Goal: Information Seeking & Learning: Check status

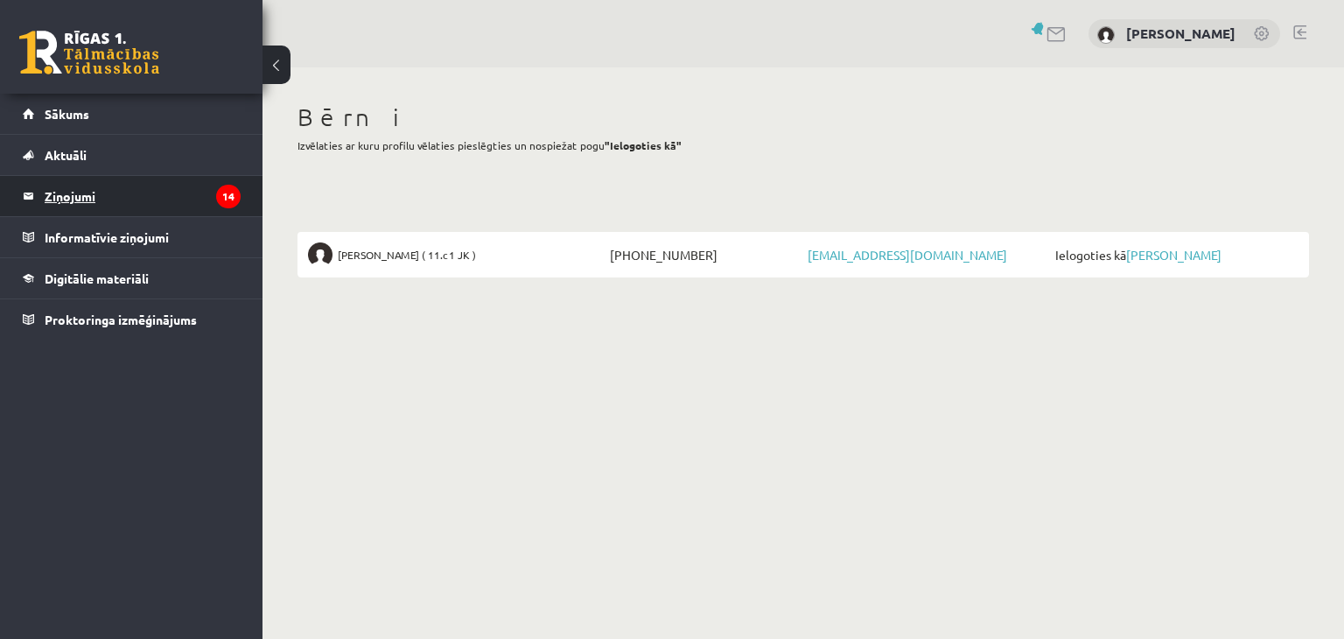
click at [70, 197] on legend "Ziņojumi 14" at bounding box center [143, 196] width 196 height 40
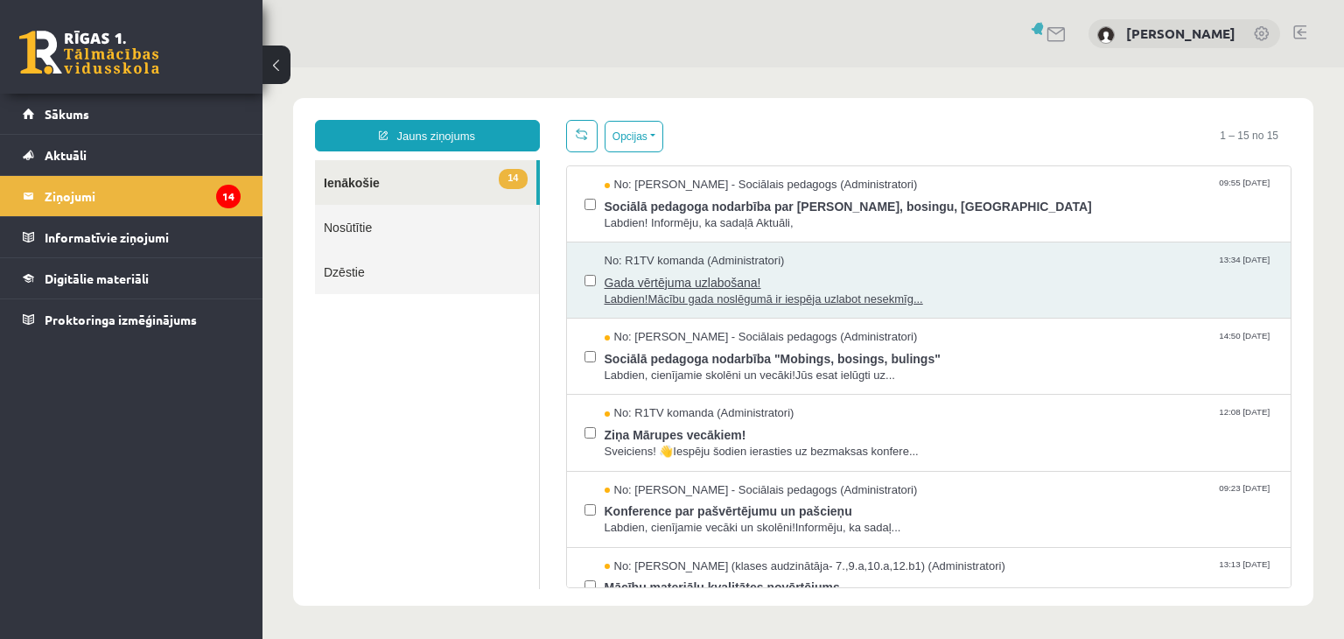
click at [697, 293] on span "Labdien!Mācību gada noslēgumā ir iespēja uzlabot nesekmīg..." at bounding box center [938, 299] width 669 height 17
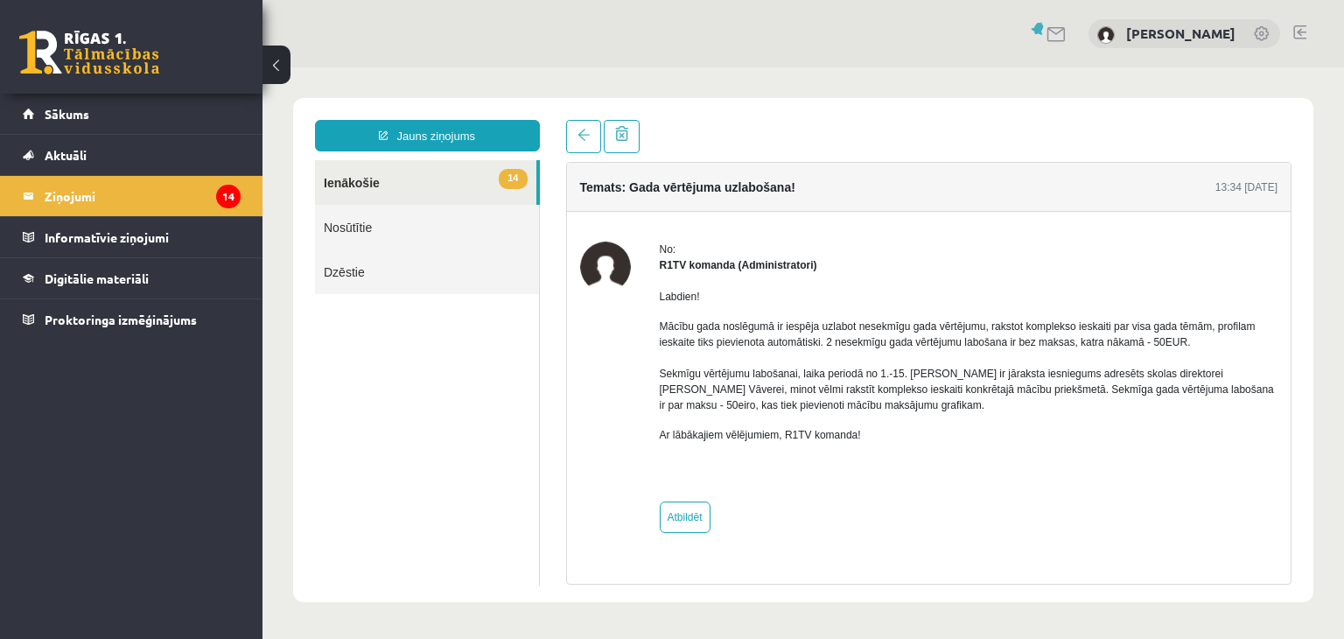
click at [358, 185] on link "14 Ienākošie" at bounding box center [425, 182] width 221 height 45
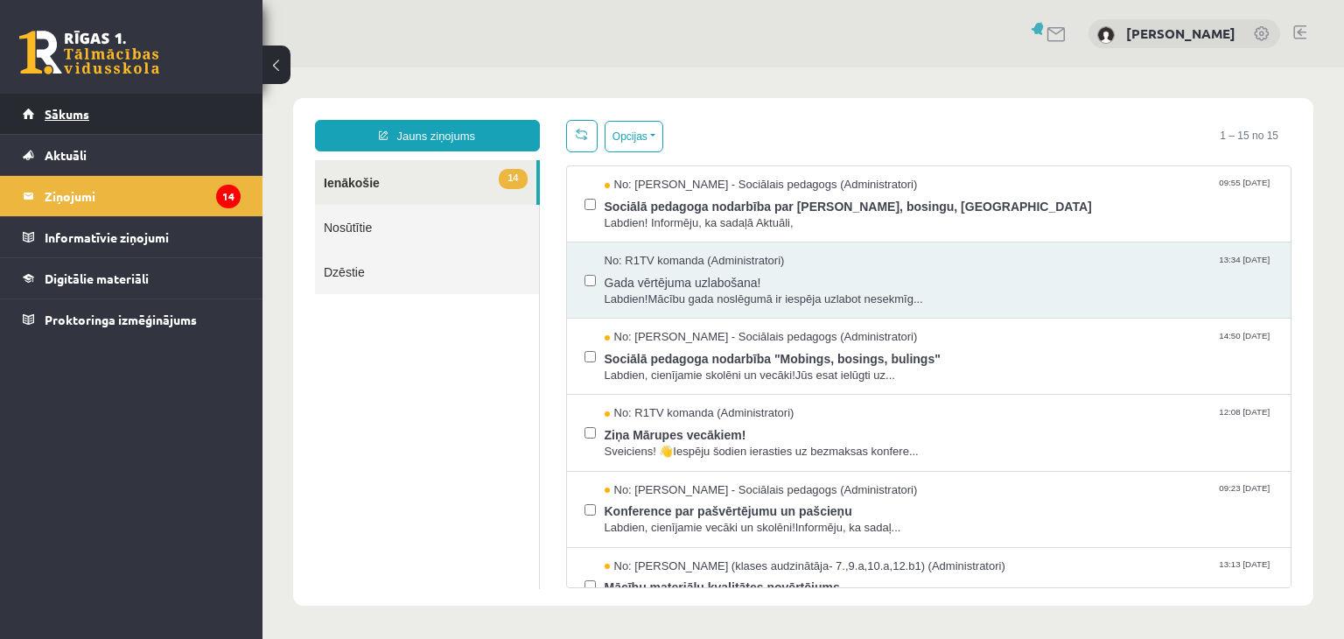
click at [64, 113] on span "Sākums" at bounding box center [67, 114] width 45 height 16
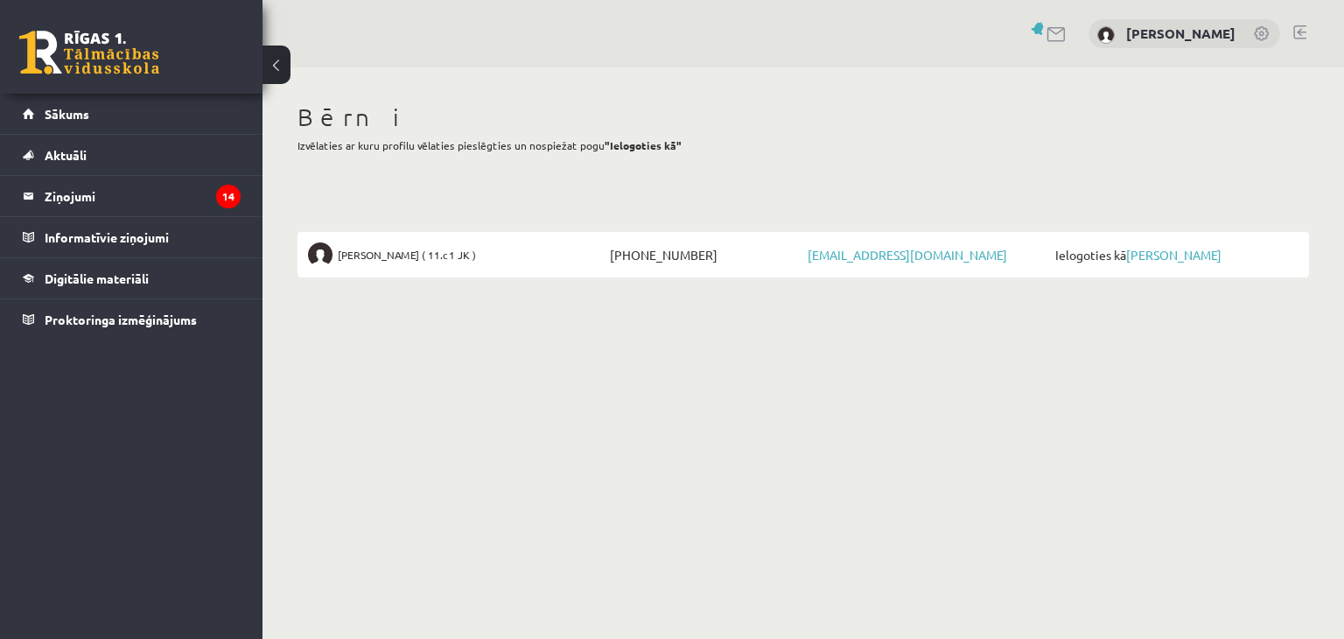
click at [402, 234] on li "Ivans Gončarovs ( 11.c1 JK ) +37126552611 leefy666@gmail.com Ielogoties kā Ivan…" at bounding box center [802, 254] width 1011 height 45
click at [1156, 251] on link "[PERSON_NAME]" at bounding box center [1173, 255] width 95 height 16
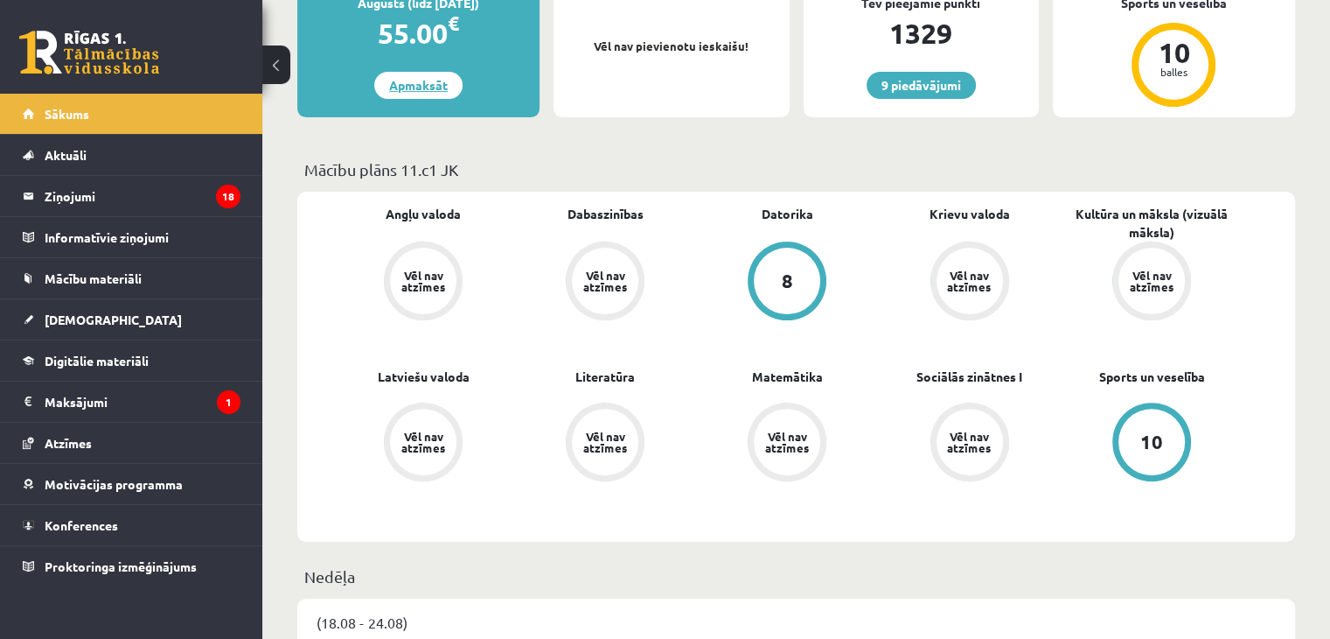
scroll to position [525, 0]
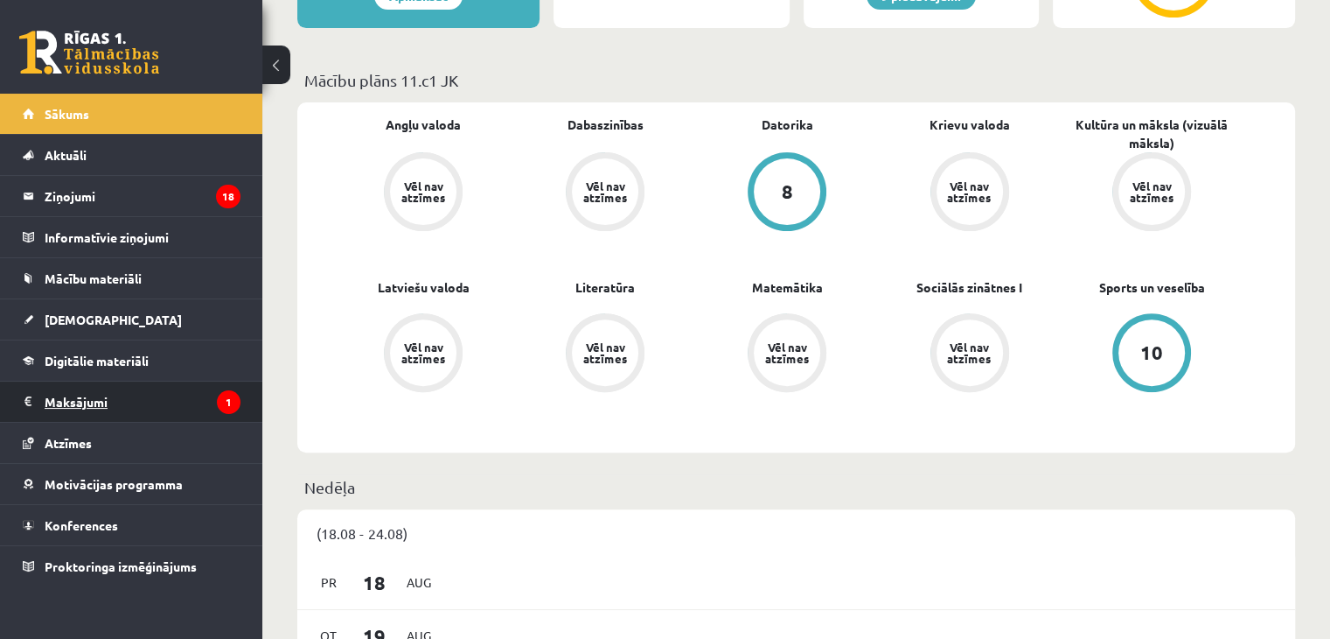
click at [122, 396] on legend "Maksājumi 1" at bounding box center [143, 401] width 196 height 40
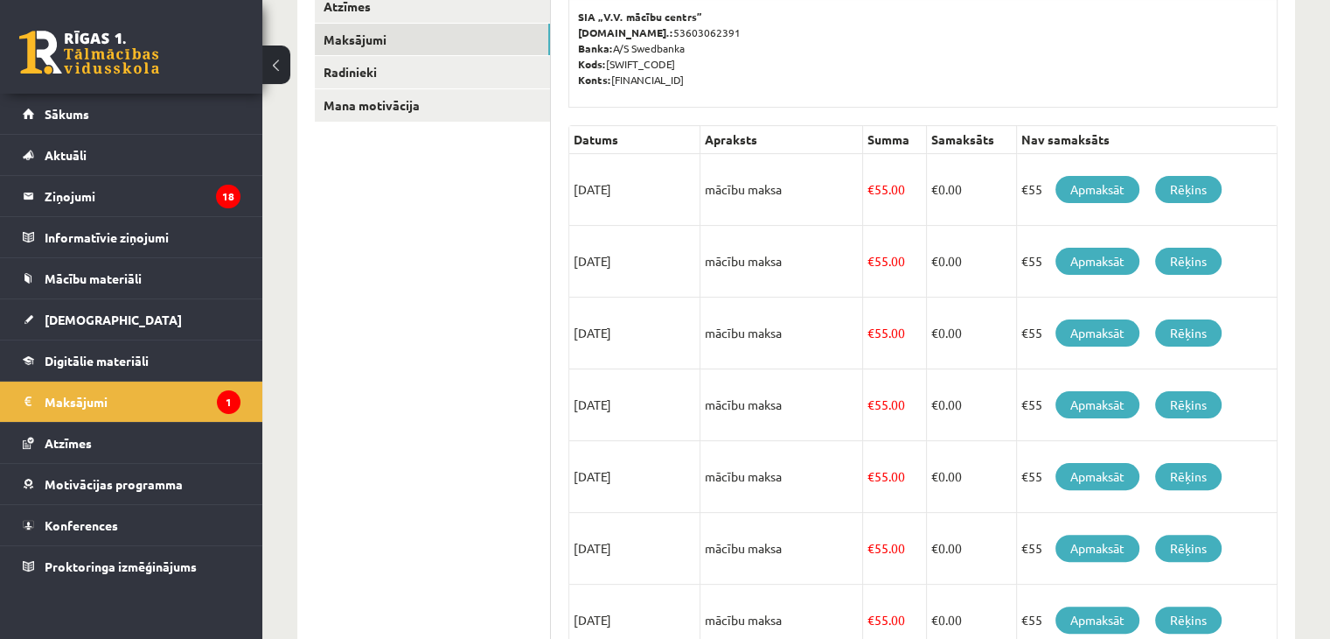
scroll to position [175, 0]
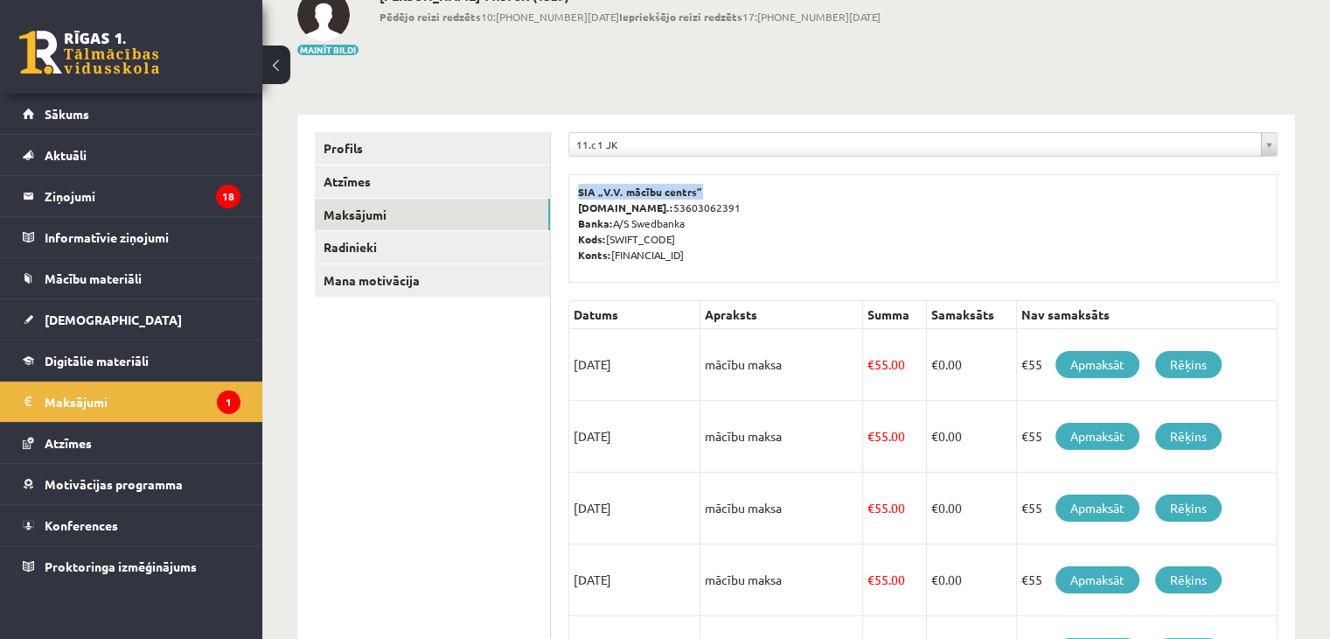
drag, startPoint x: 581, startPoint y: 189, endPoint x: 737, endPoint y: 190, distance: 155.7
click at [737, 190] on p "SIA „V.V. mācību centrs” Reģ.nr.: 53603062391 Banka: A/S Swedbanka Kods: HABALV…" at bounding box center [923, 223] width 690 height 79
copy b "SIA „V.V. mācību centrs”"
drag, startPoint x: 612, startPoint y: 251, endPoint x: 766, endPoint y: 256, distance: 154.0
click at [766, 256] on p "SIA „V.V. mācību centrs” Reģ.nr.: 53603062391 Banka: A/S Swedbanka Kods: HABALV…" at bounding box center [923, 223] width 690 height 79
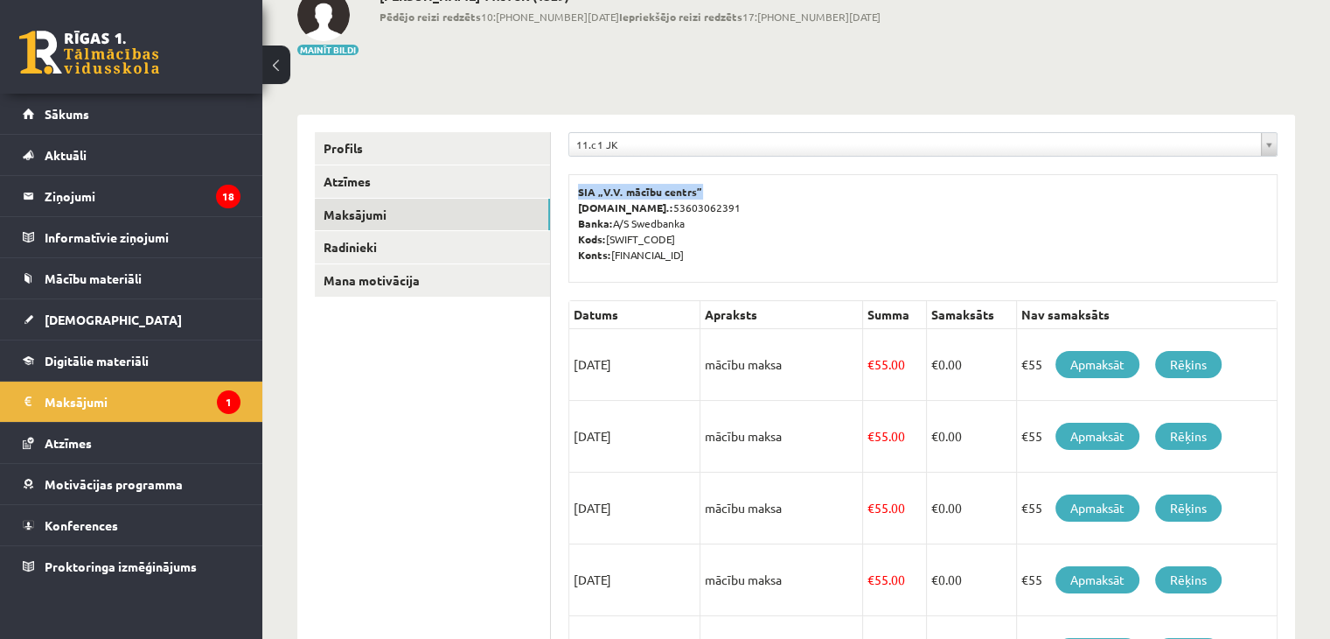
click at [766, 256] on p "SIA „V.V. mācību centrs” Reģ.nr.: 53603062391 Banka: A/S Swedbanka Kods: HABALV…" at bounding box center [923, 223] width 690 height 79
click at [674, 253] on p "SIA „V.V. mācību centrs” Reģ.nr.: 53603062391 Banka: A/S Swedbanka Kods: HABALV…" at bounding box center [923, 223] width 690 height 79
copy p "LV78HABA0551037632673"
click at [644, 210] on p "SIA „V.V. mācību centrs” Reģ.nr.: 53603062391 Banka: A/S Swedbanka Kods: HABALV…" at bounding box center [923, 223] width 690 height 79
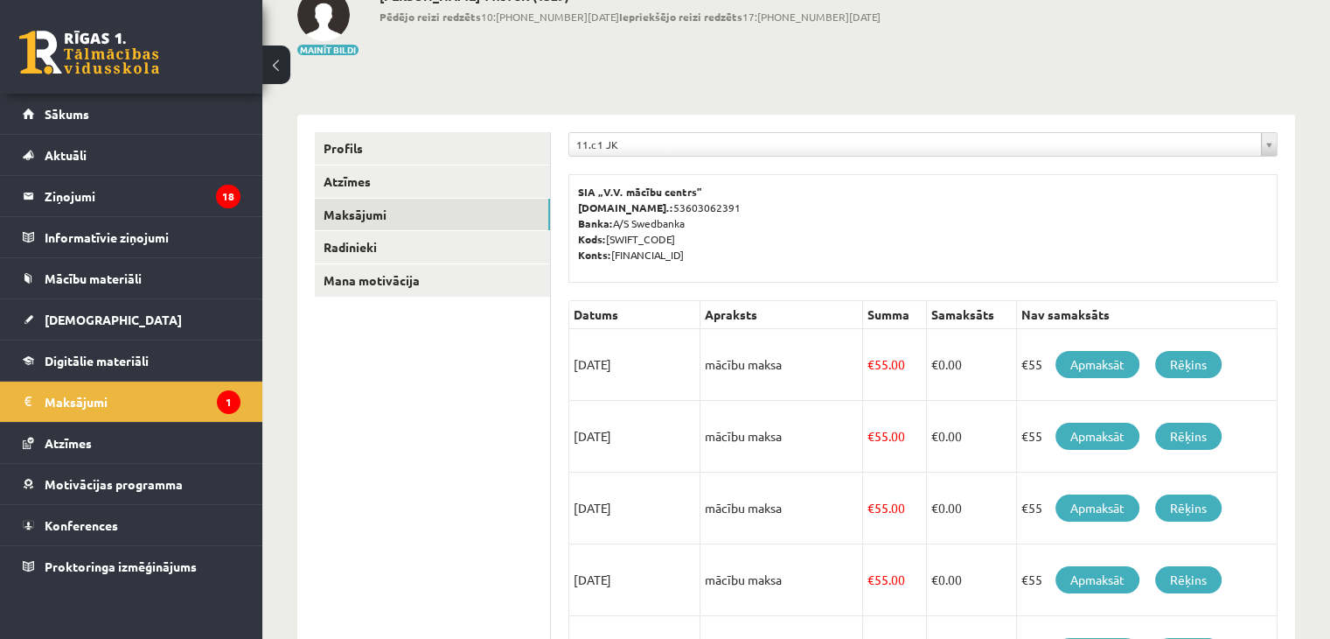
click at [644, 210] on p "SIA „V.V. mācību centrs” Reģ.nr.: 53603062391 Banka: A/S Swedbanka Kods: HABALV…" at bounding box center [923, 223] width 690 height 79
copy p "53603062391"
click at [600, 253] on b "Konts:" at bounding box center [594, 255] width 33 height 14
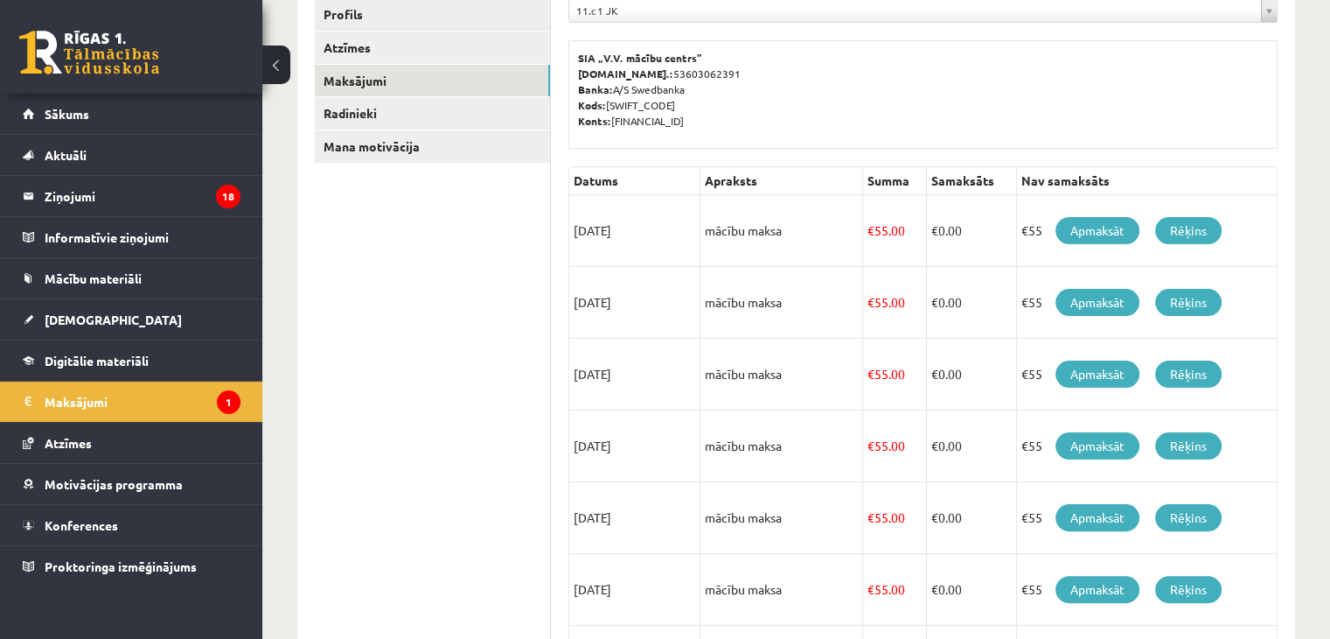
scroll to position [266, 0]
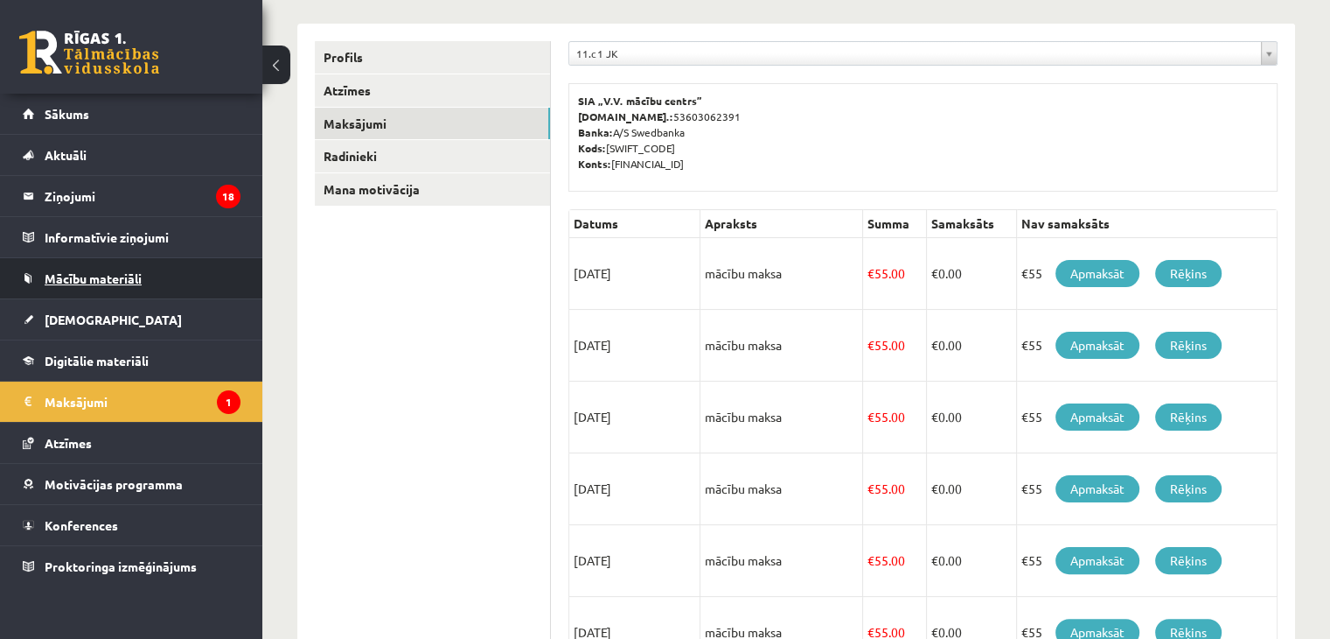
click at [109, 275] on span "Mācību materiāli" at bounding box center [93, 278] width 97 height 16
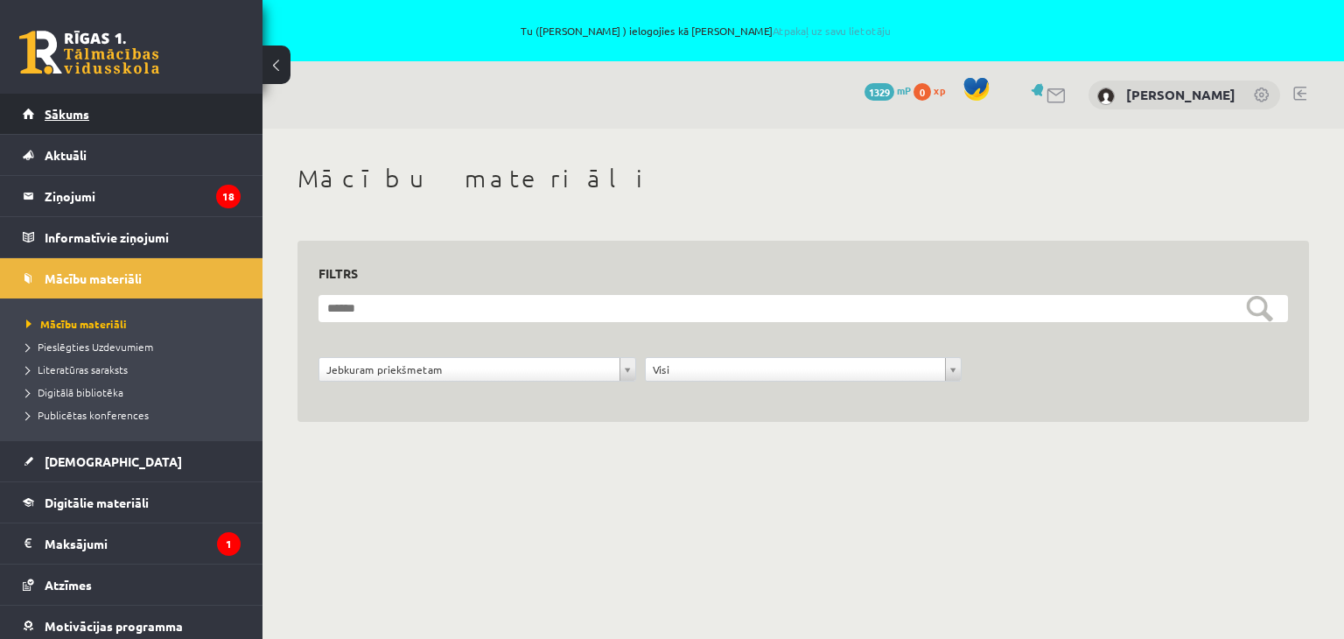
click at [62, 120] on link "Sākums" at bounding box center [132, 114] width 218 height 40
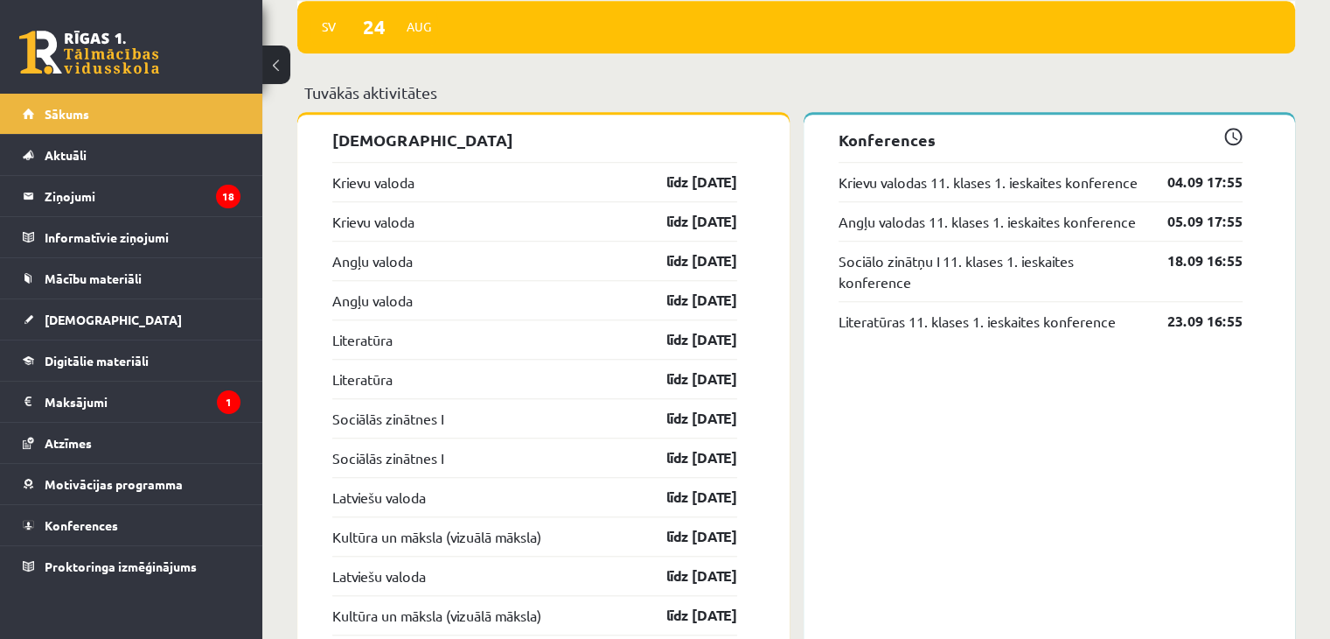
scroll to position [1400, 0]
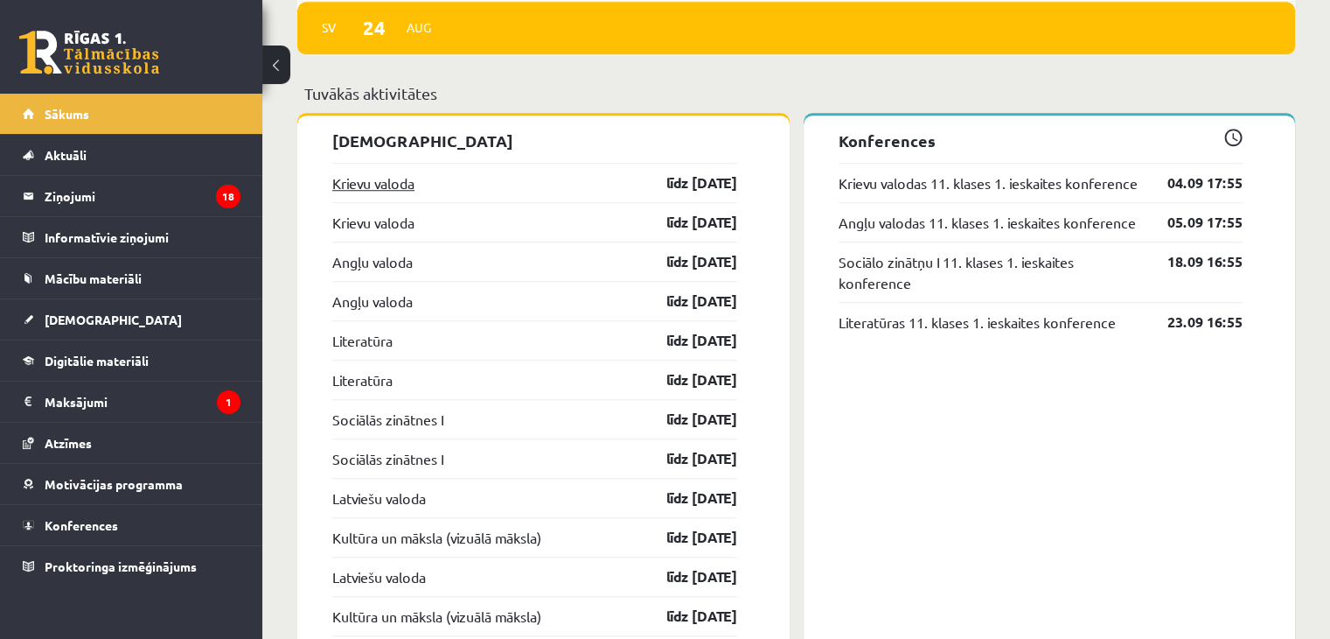
click at [381, 175] on link "Krievu valoda" at bounding box center [373, 182] width 82 height 21
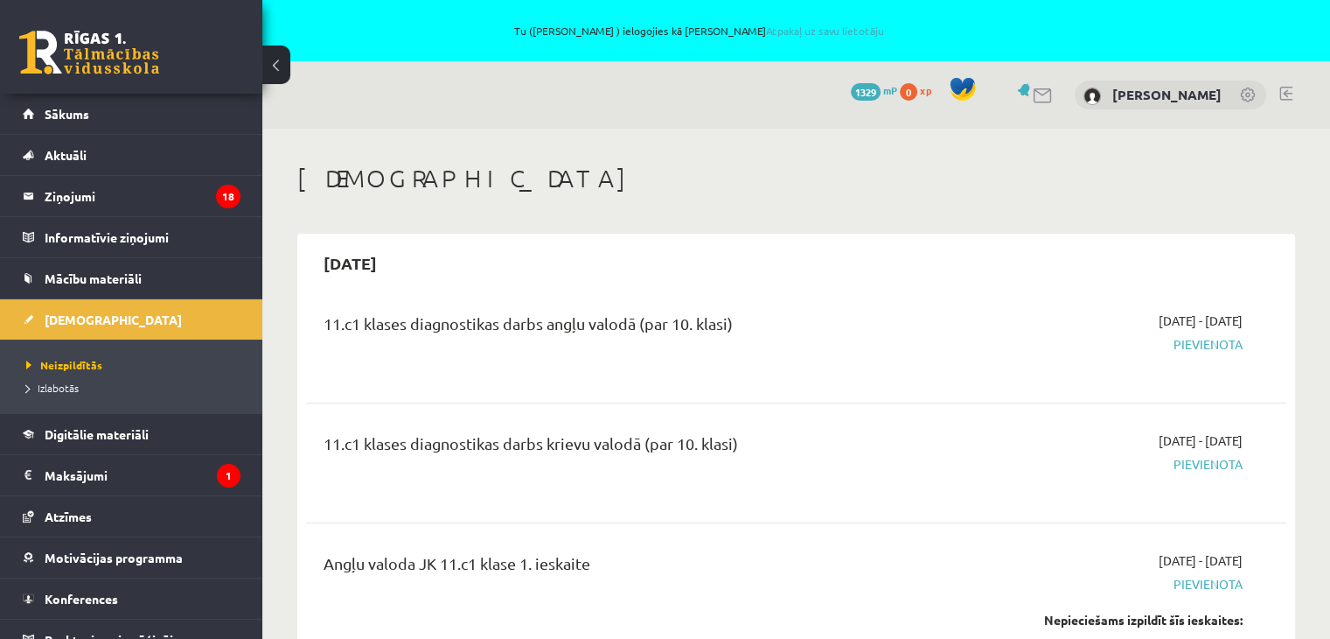
scroll to position [87, 0]
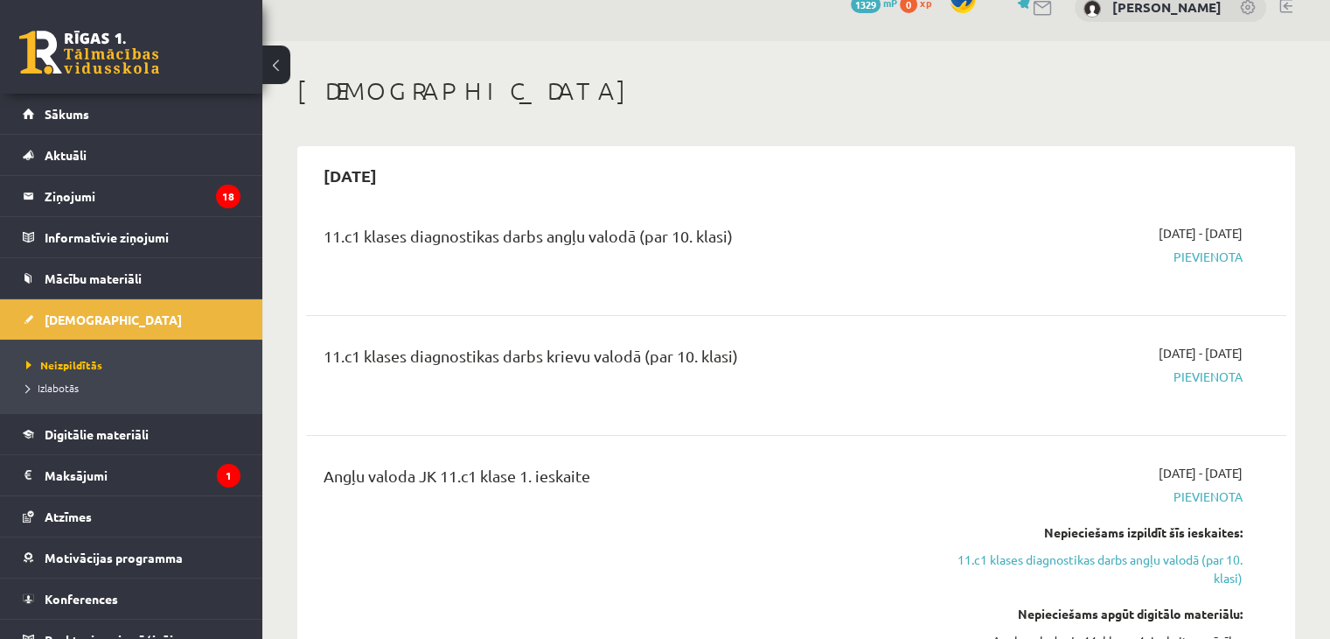
click at [276, 64] on button at bounding box center [276, 64] width 28 height 38
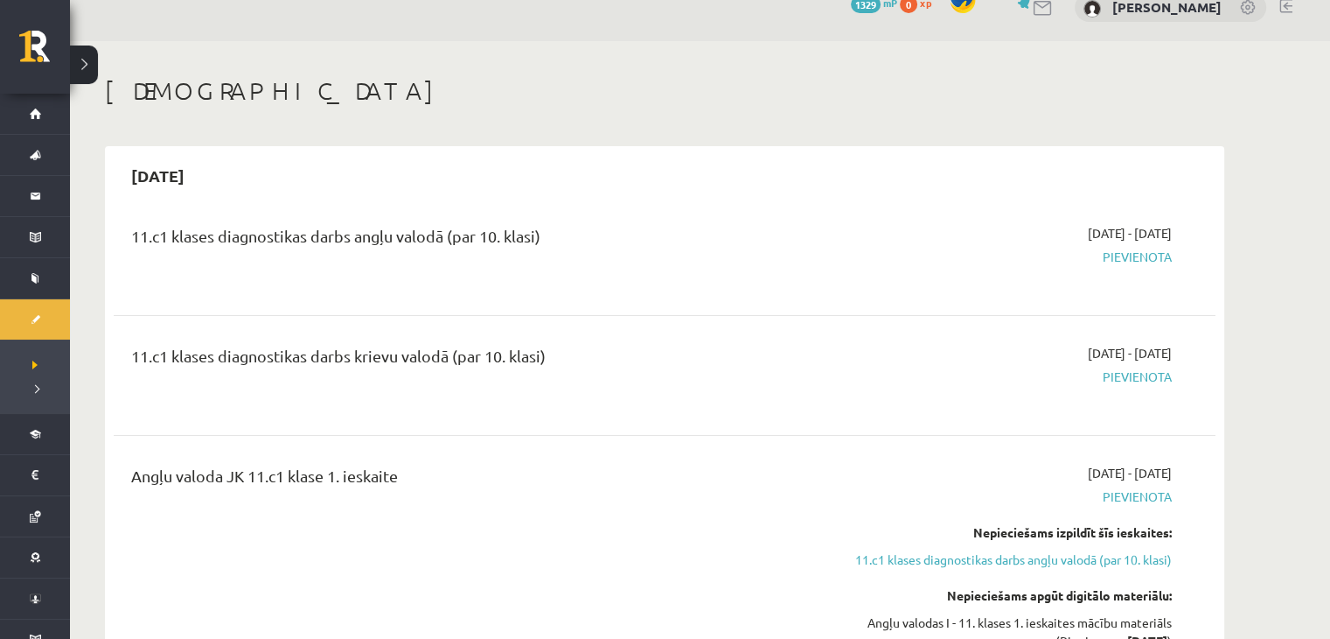
click at [85, 71] on button at bounding box center [84, 64] width 28 height 38
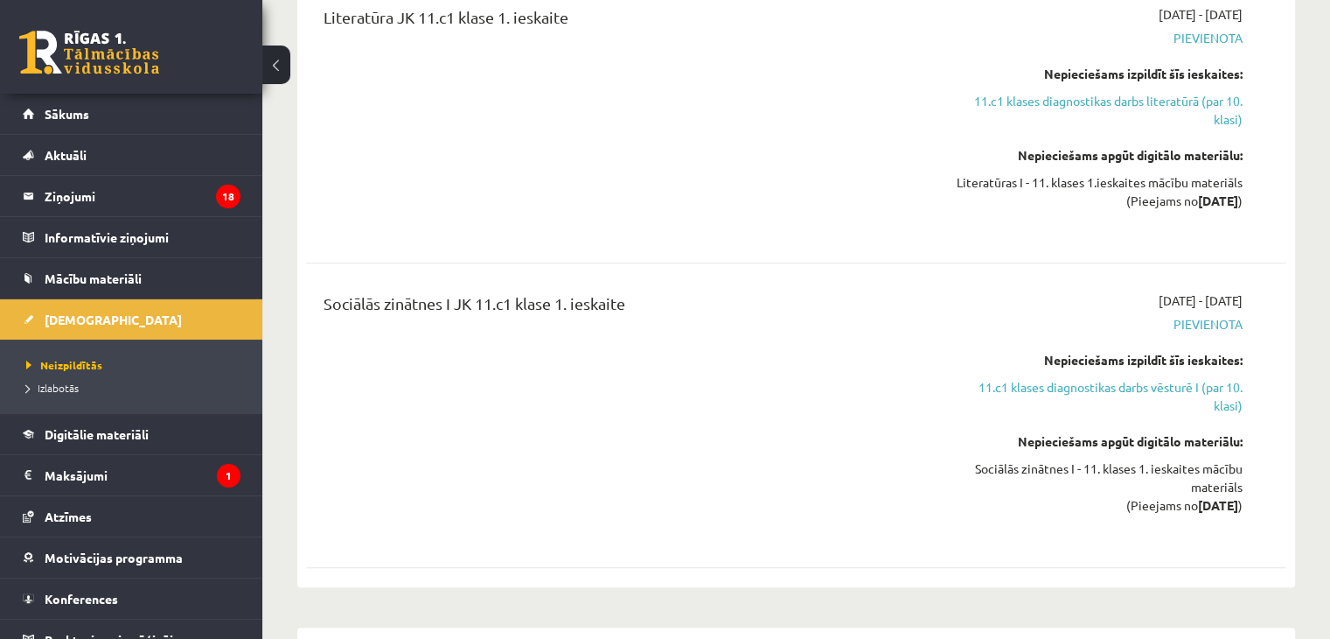
scroll to position [1575, 0]
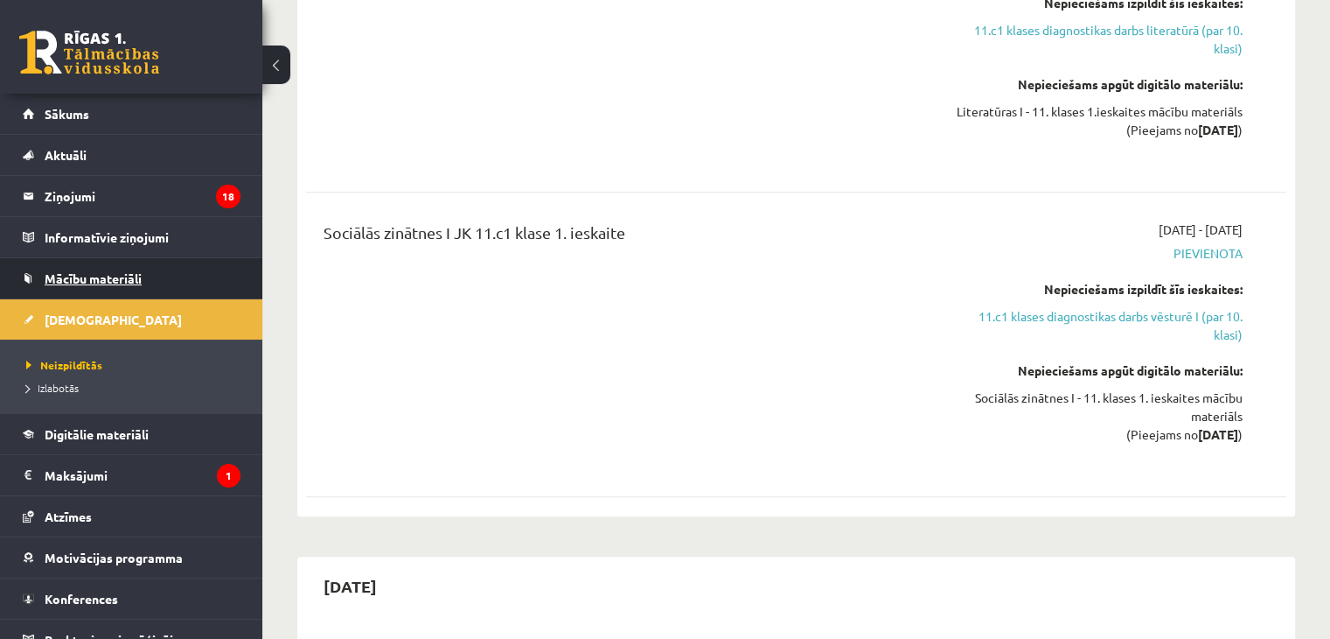
click at [73, 280] on span "Mācību materiāli" at bounding box center [93, 278] width 97 height 16
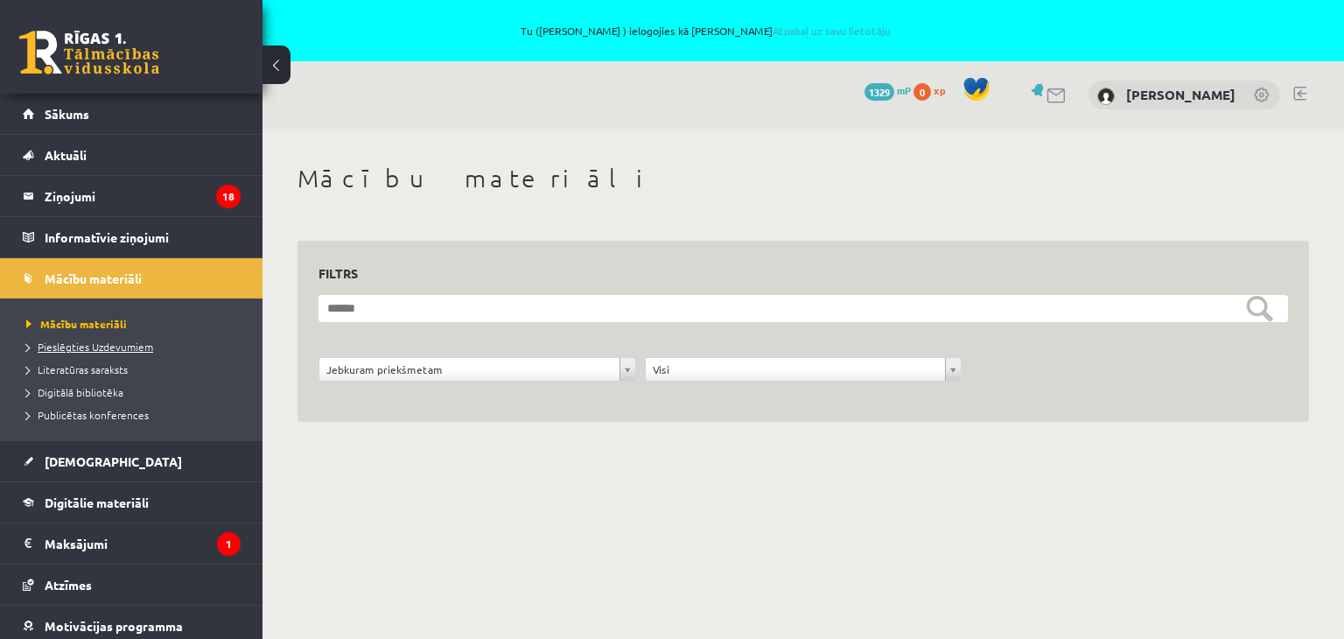
click at [31, 349] on span "Pieslēgties Uzdevumiem" at bounding box center [89, 346] width 127 height 14
click at [96, 362] on span "Literatūras saraksts" at bounding box center [76, 369] width 101 height 14
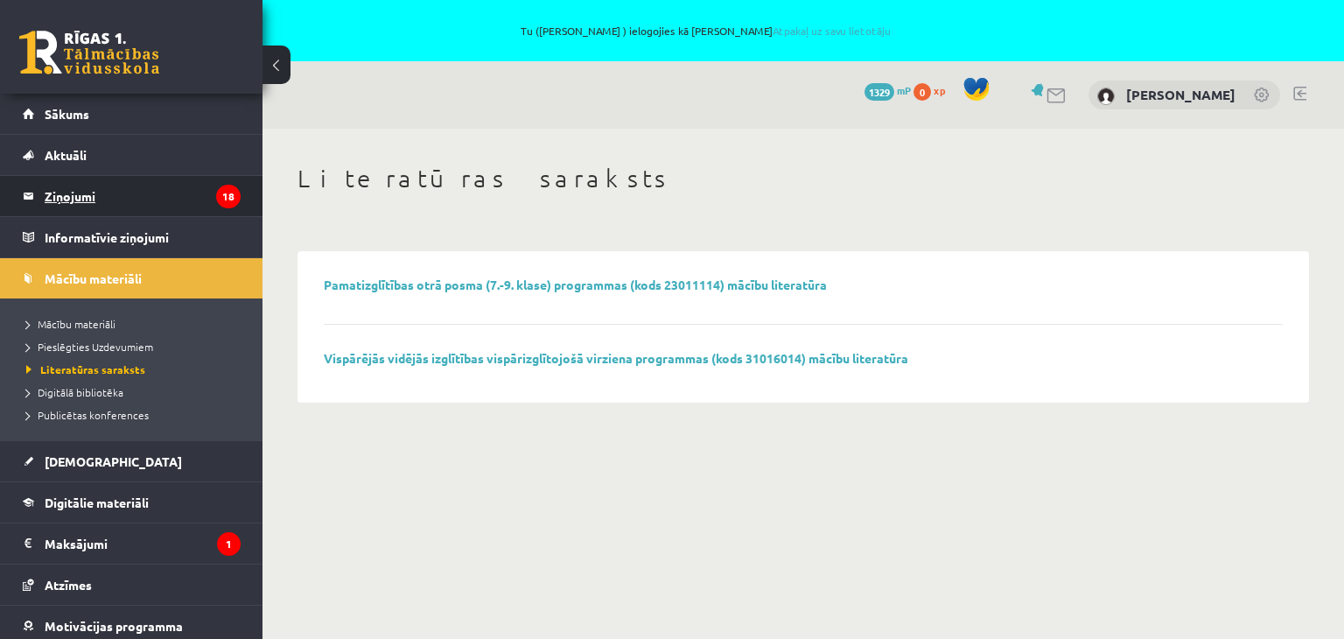
click at [59, 190] on legend "Ziņojumi 18" at bounding box center [143, 196] width 196 height 40
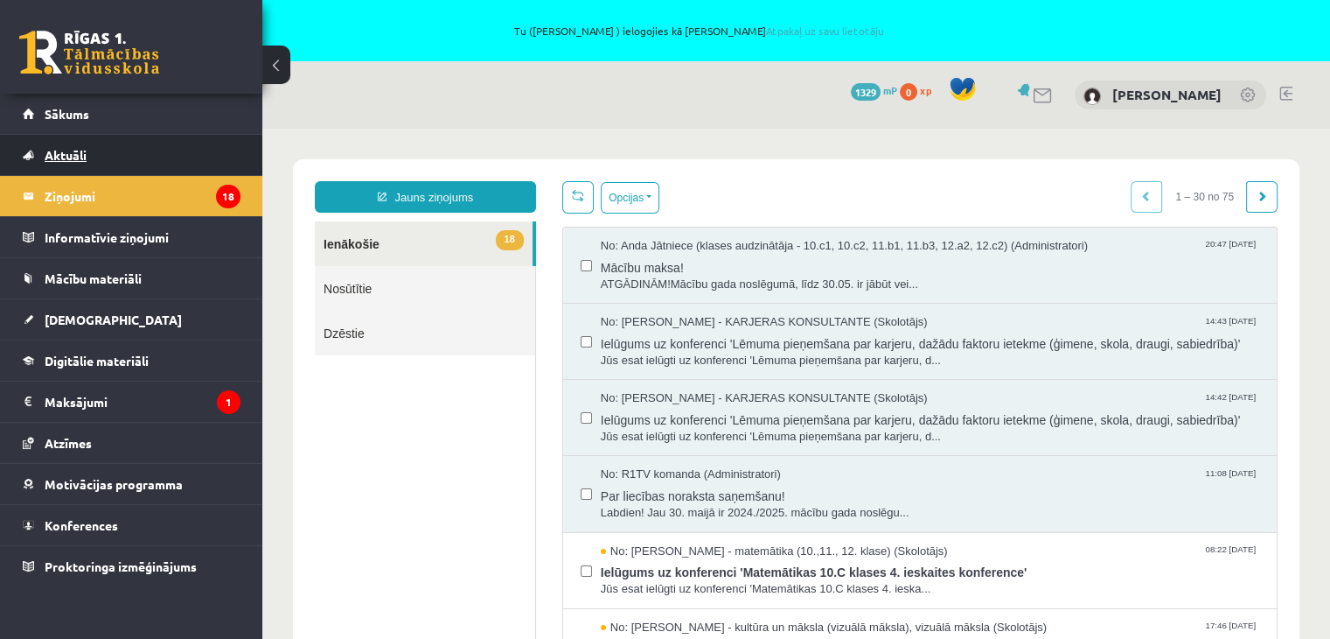
click at [59, 148] on span "Aktuāli" at bounding box center [66, 155] width 42 height 16
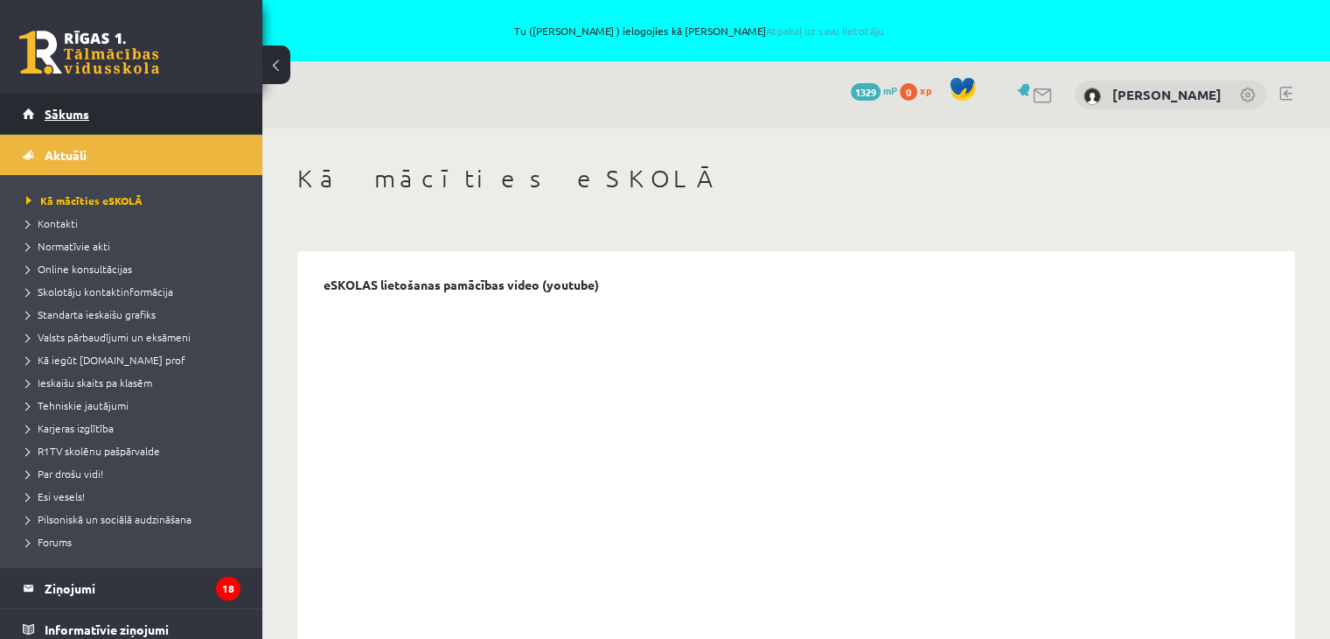
click at [59, 114] on span "Sākums" at bounding box center [67, 114] width 45 height 16
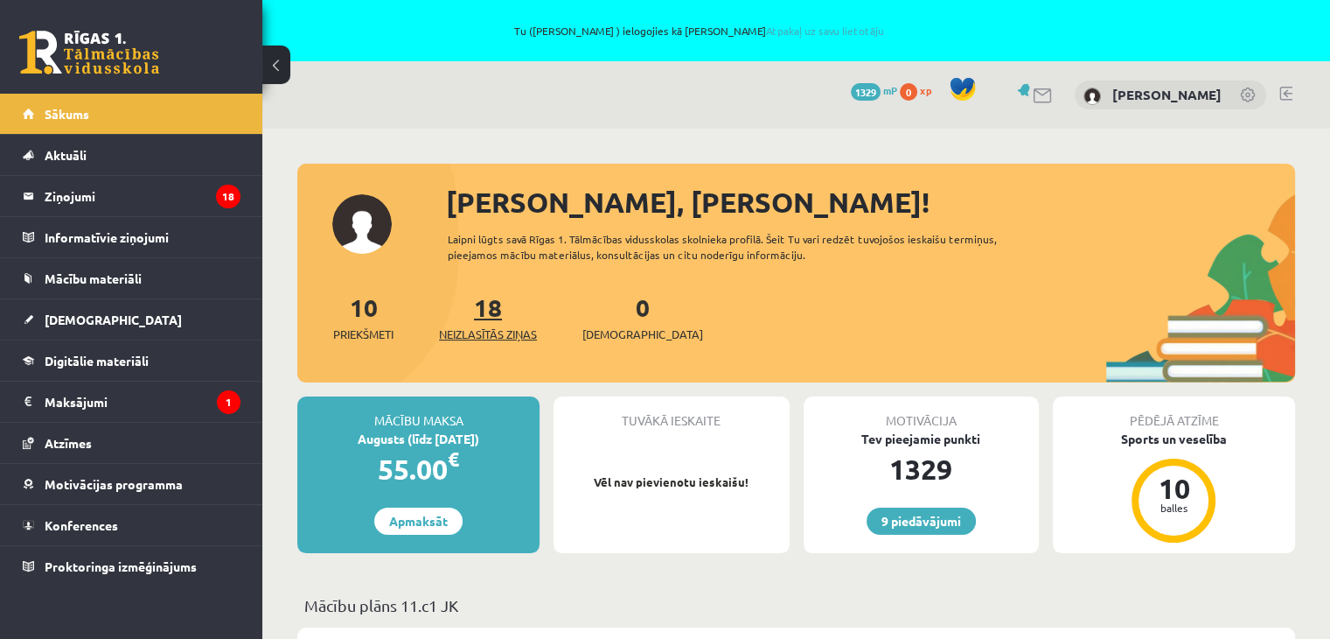
click at [470, 336] on span "Neizlasītās ziņas" at bounding box center [488, 333] width 98 height 17
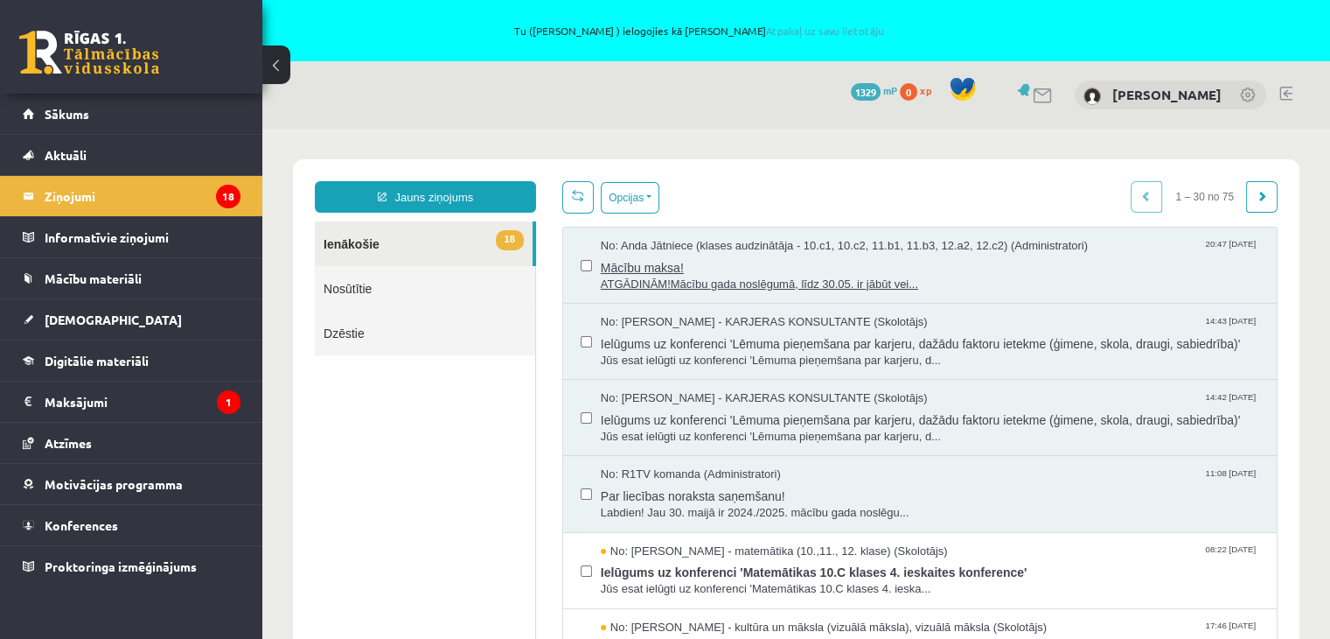
click at [804, 265] on span "Mācību maksa!" at bounding box center [930, 266] width 659 height 22
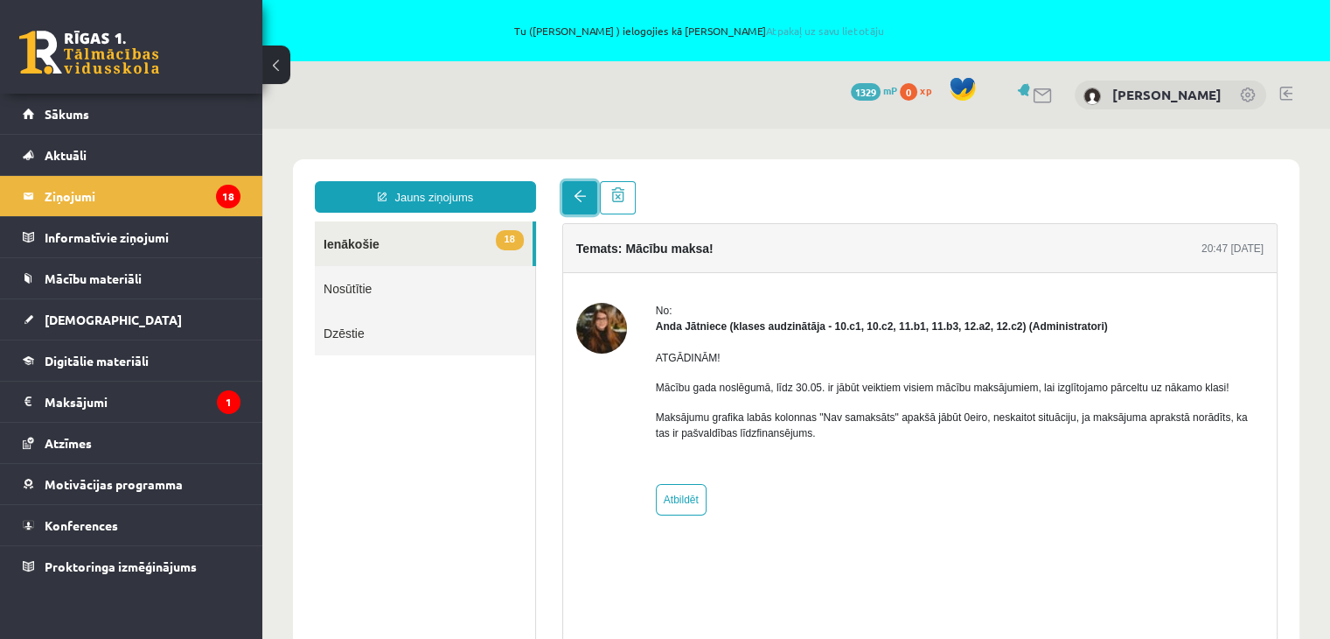
click at [562, 204] on link at bounding box center [579, 197] width 35 height 33
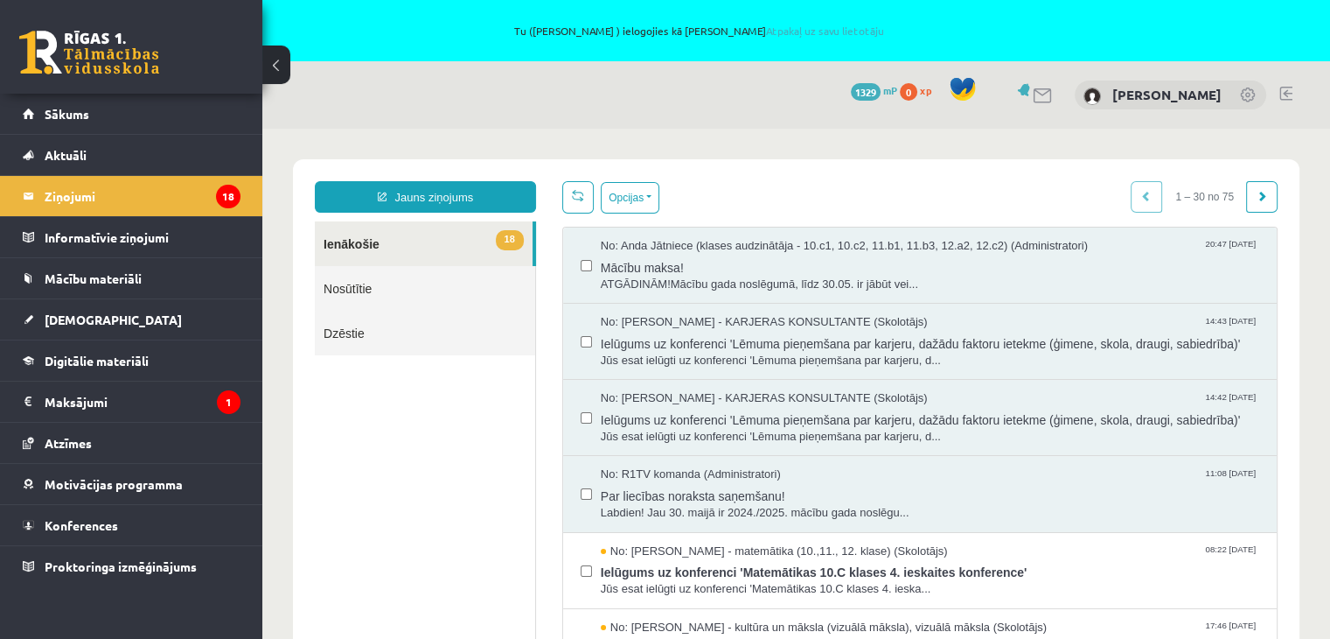
click at [579, 202] on link at bounding box center [577, 197] width 31 height 32
click at [862, 505] on span "Par liecības noraksta saņemšanu!" at bounding box center [930, 494] width 659 height 22
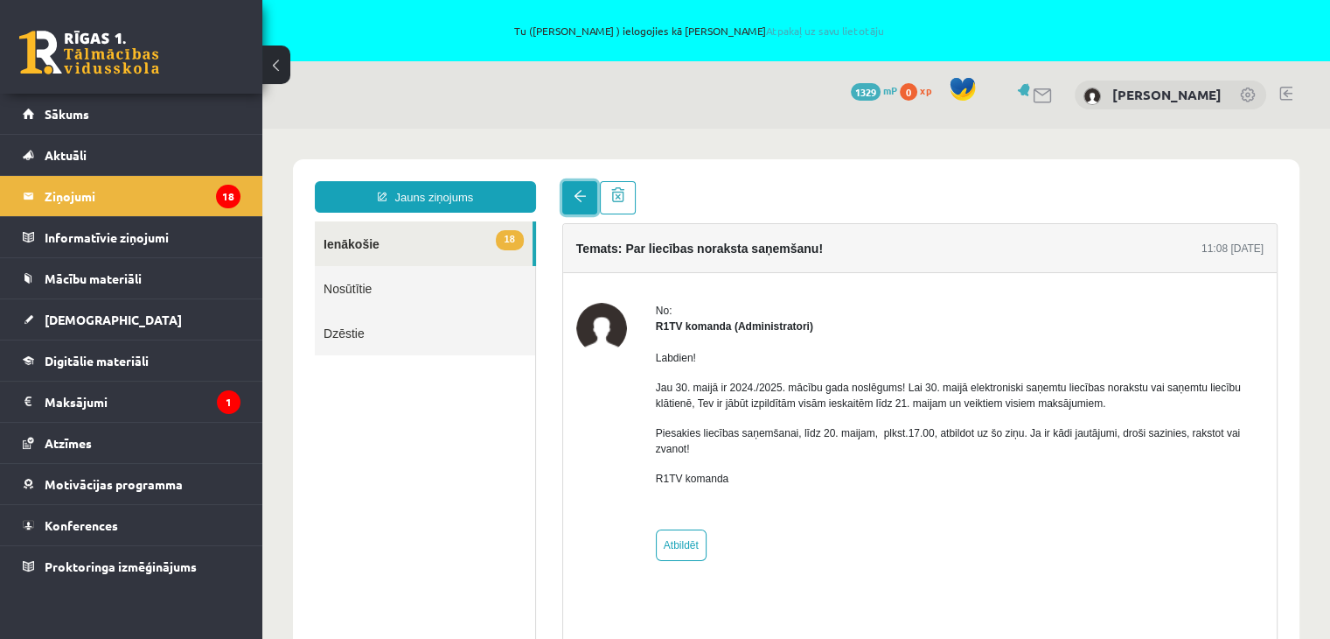
click at [566, 190] on link at bounding box center [579, 197] width 35 height 33
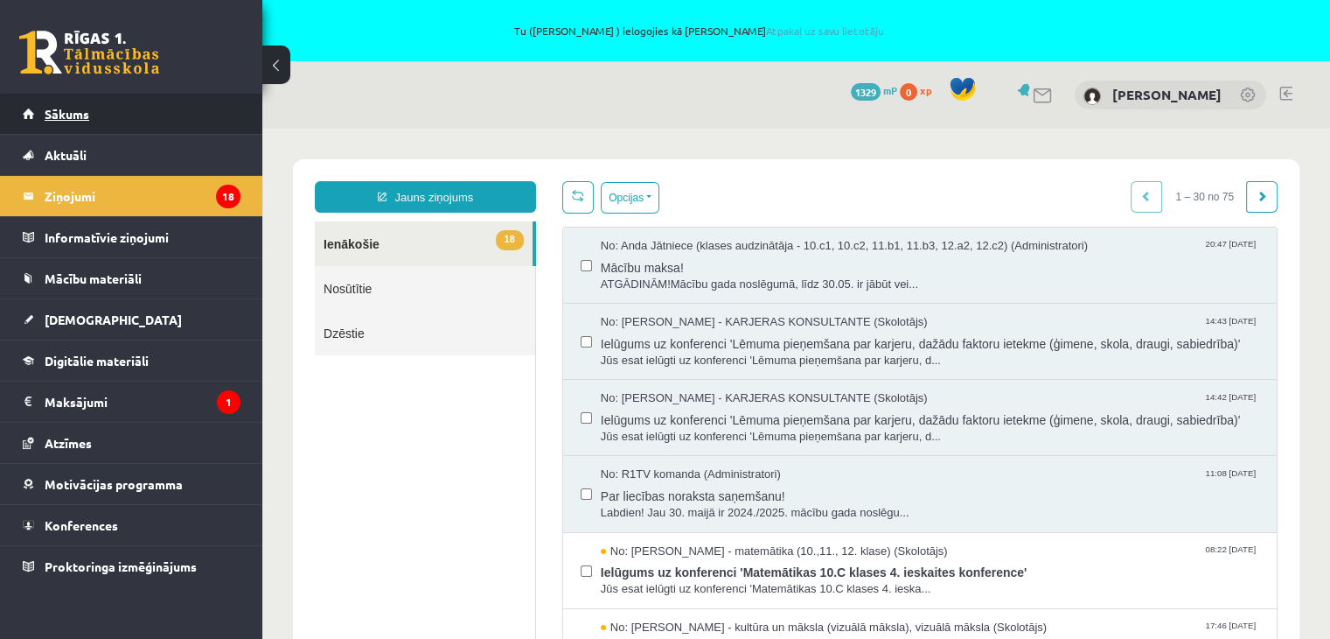
click at [63, 121] on link "Sākums" at bounding box center [132, 114] width 218 height 40
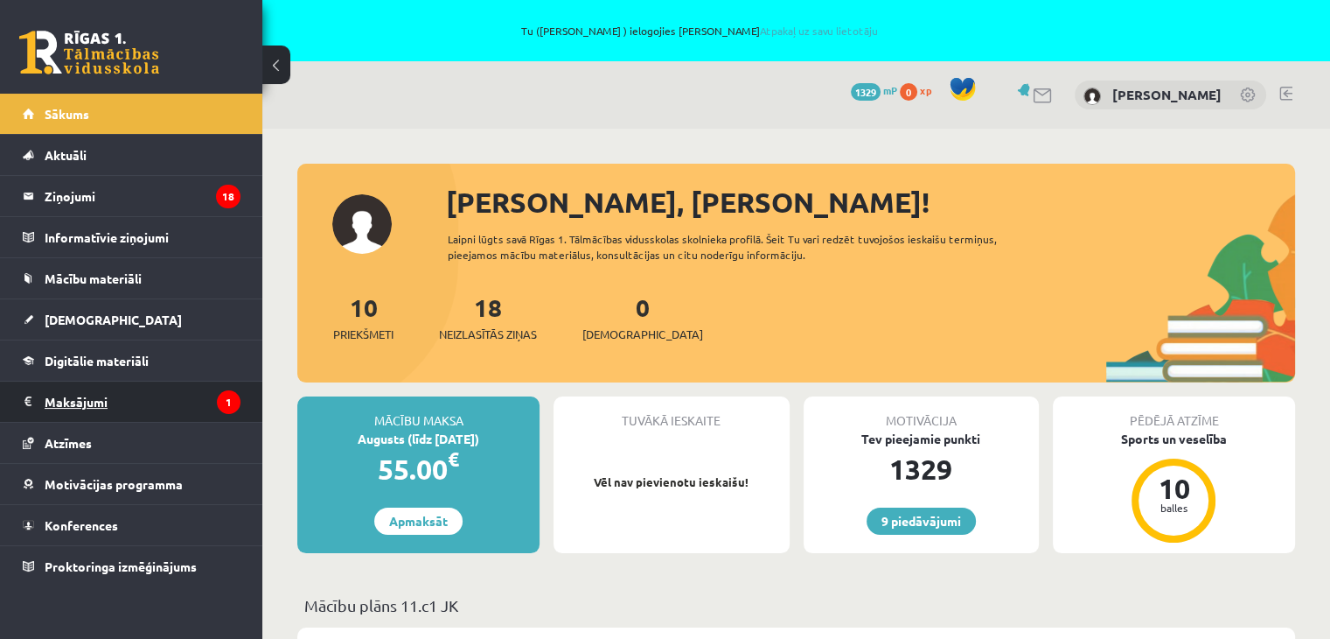
click at [94, 399] on legend "Maksājumi 1" at bounding box center [143, 401] width 196 height 40
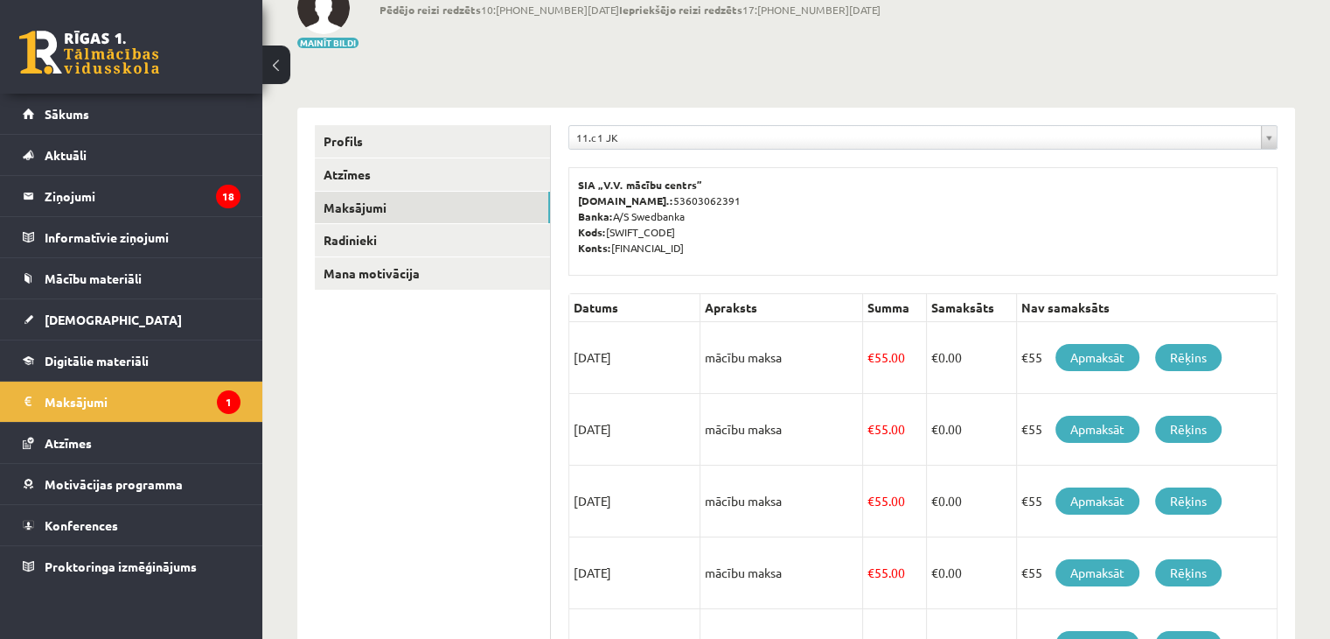
scroll to position [178, 0]
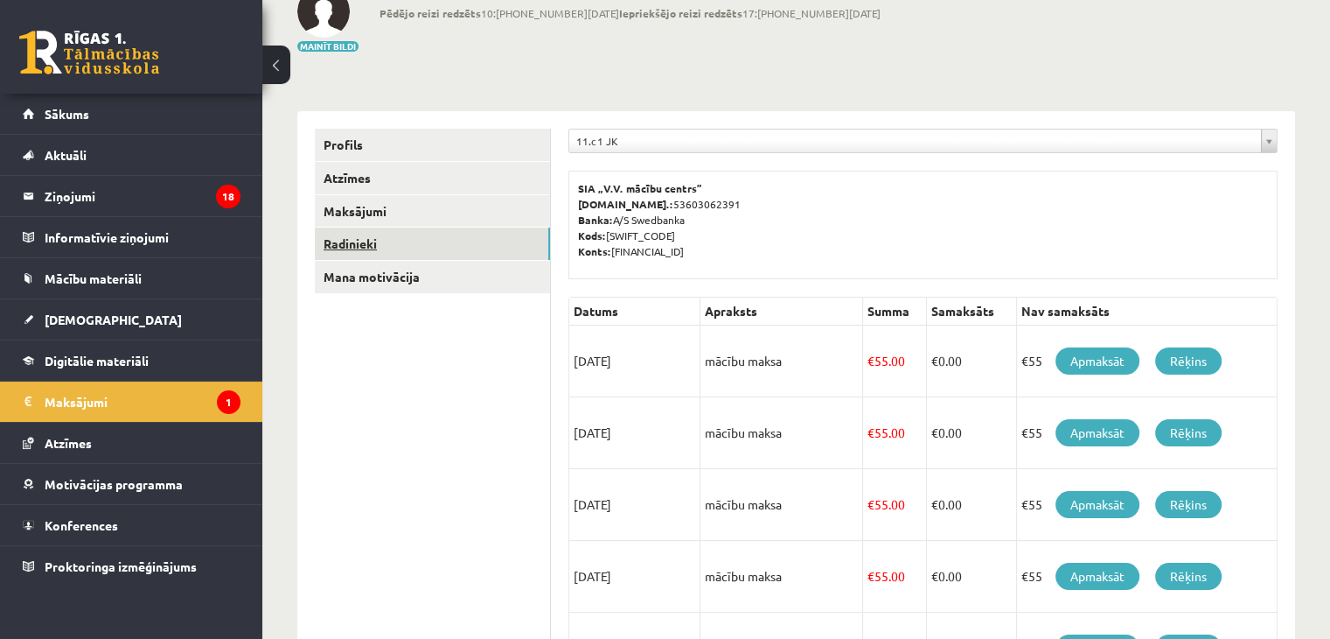
click at [363, 247] on link "Radinieki" at bounding box center [432, 243] width 235 height 32
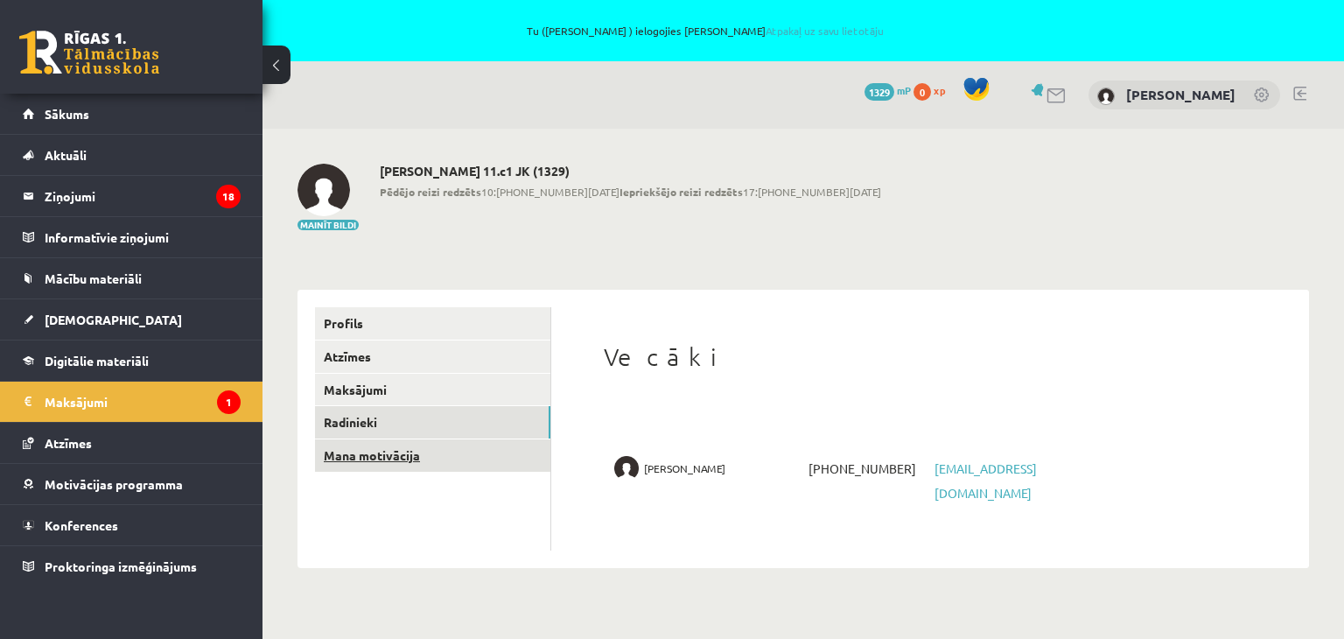
click at [360, 465] on link "Mana motivācija" at bounding box center [432, 455] width 235 height 32
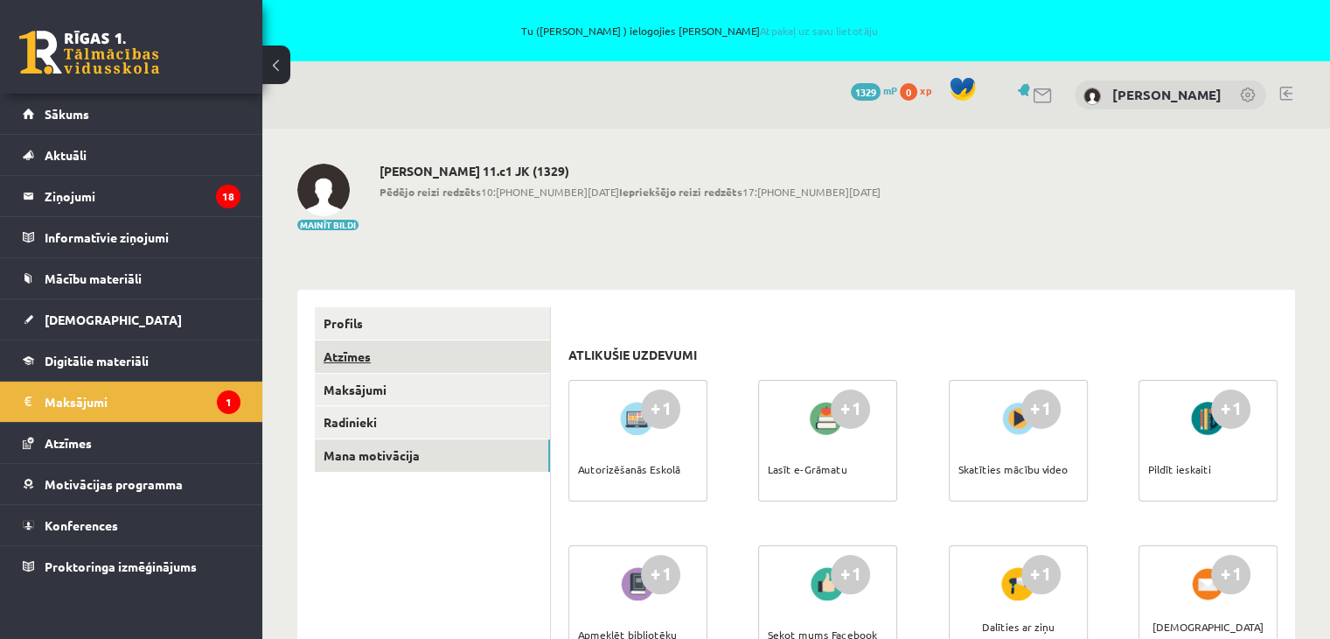
click at [353, 361] on link "Atzīmes" at bounding box center [432, 356] width 235 height 32
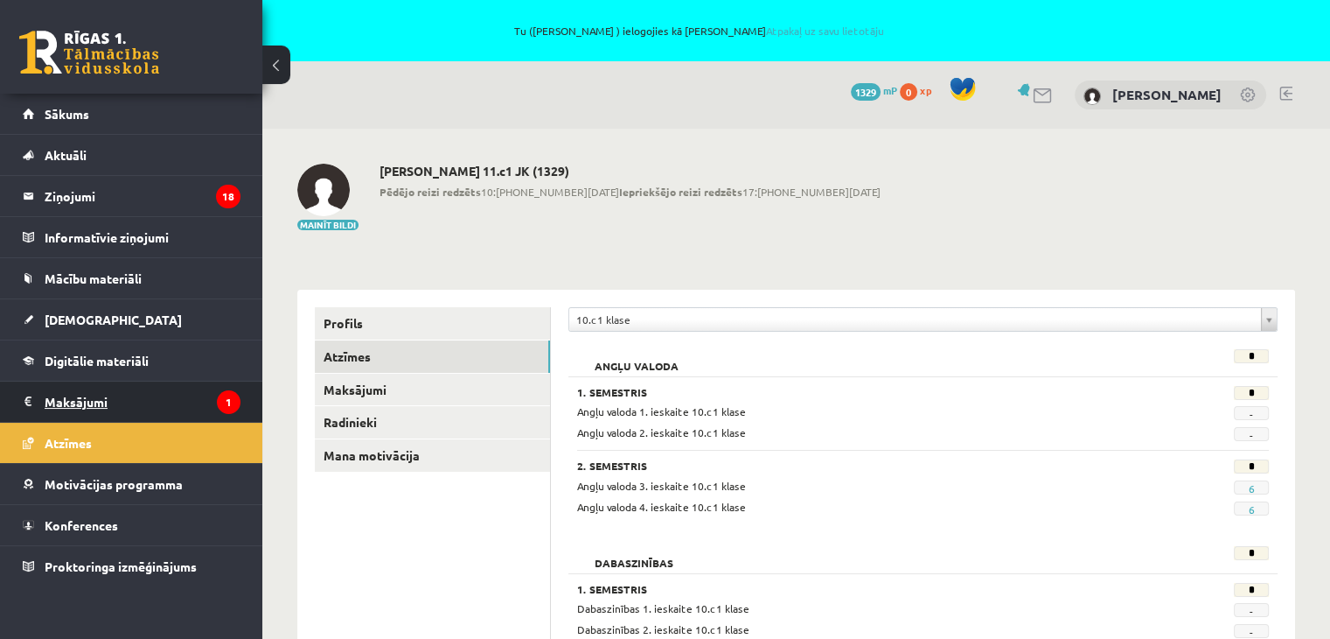
click at [63, 397] on legend "Maksājumi 1" at bounding box center [143, 401] width 196 height 40
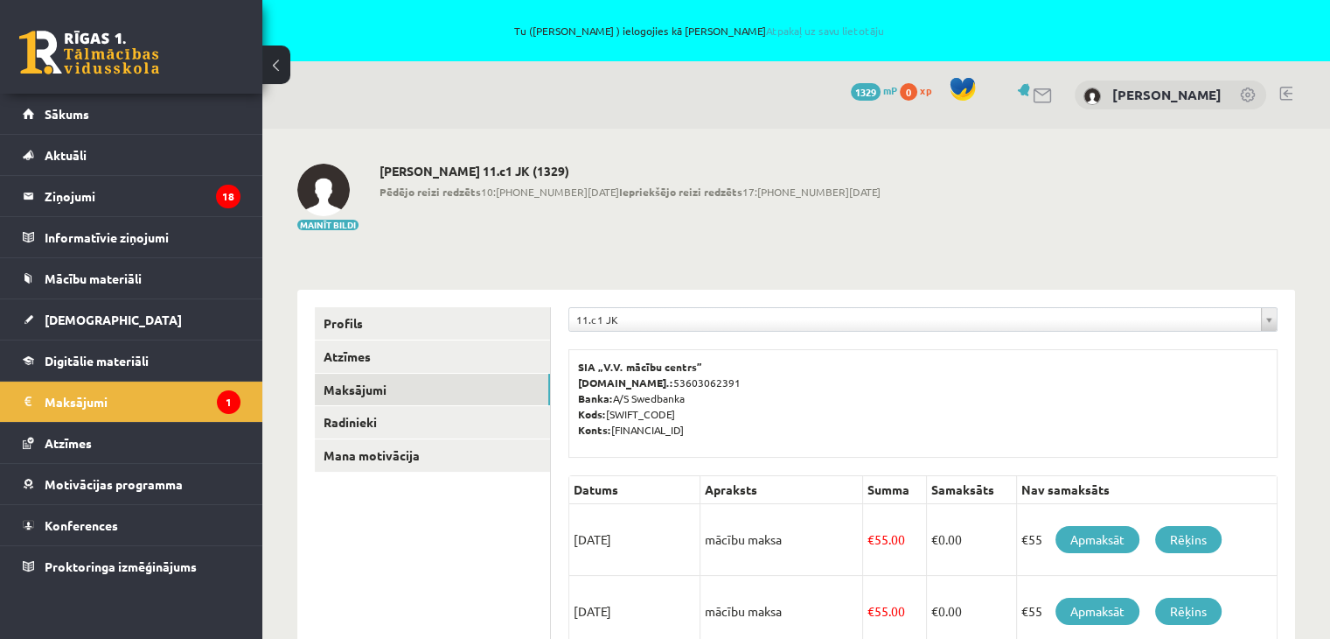
click at [1288, 95] on link at bounding box center [1286, 94] width 13 height 14
